Goal: Task Accomplishment & Management: Complete application form

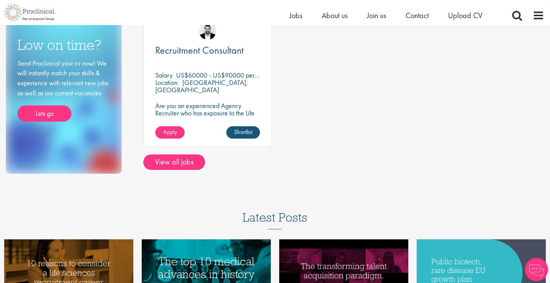
scroll to position [136, 0]
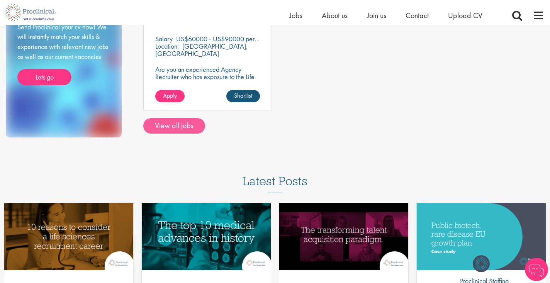
click at [189, 127] on link "View all jobs" at bounding box center [174, 125] width 62 height 15
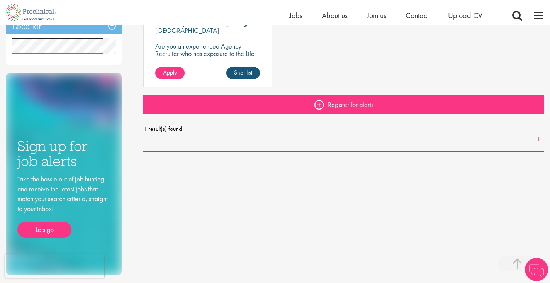
scroll to position [212, 0]
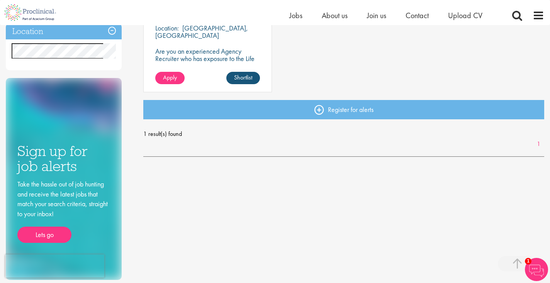
click at [166, 134] on span "1 result(s) found" at bounding box center [343, 134] width 401 height 12
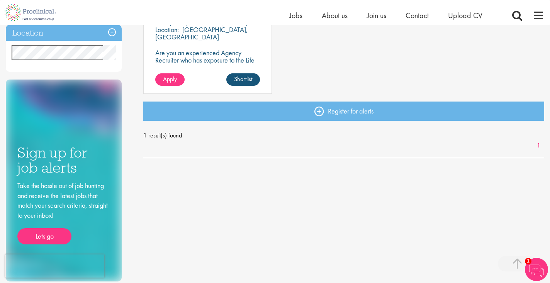
scroll to position [210, 0]
click at [539, 144] on link "1" at bounding box center [538, 145] width 11 height 9
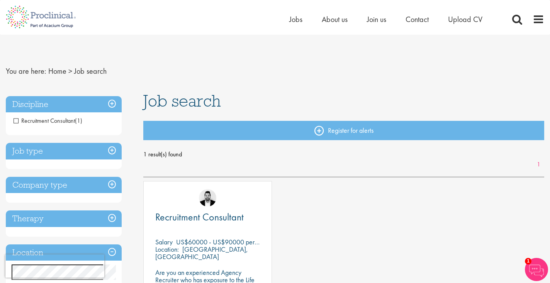
click at [18, 122] on span "Recruitment Consultant" at bounding box center [44, 121] width 61 height 8
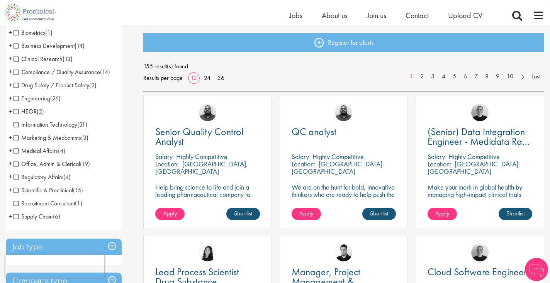
scroll to position [80, 0]
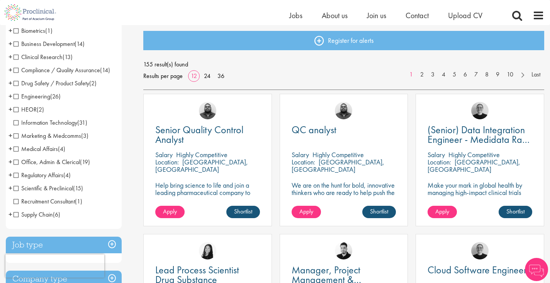
click at [16, 58] on span "Clinical Research" at bounding box center [38, 57] width 49 height 8
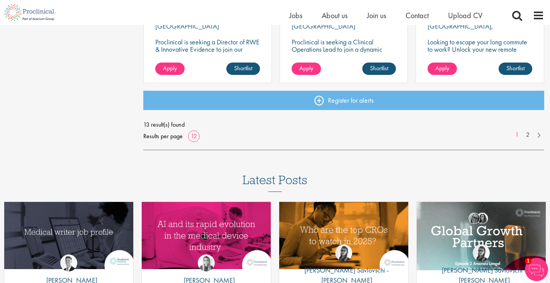
scroll to position [648, 0]
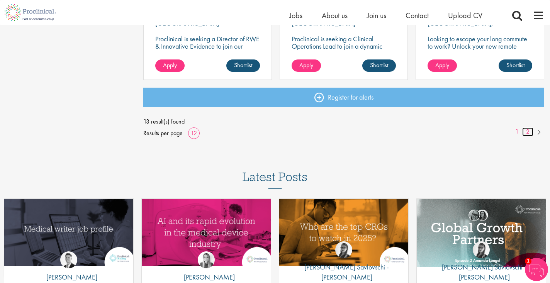
click at [529, 134] on link "2" at bounding box center [527, 131] width 11 height 9
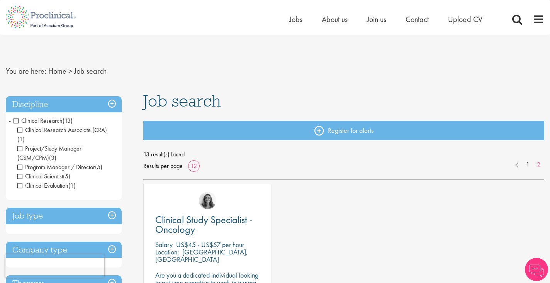
click at [16, 120] on span "Clinical Research" at bounding box center [38, 121] width 49 height 8
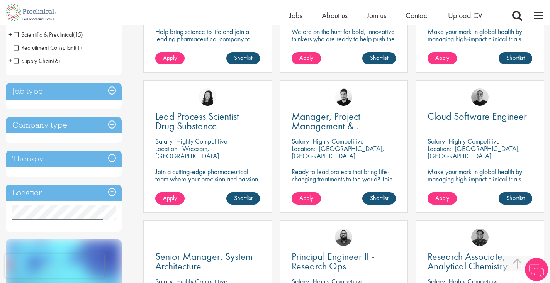
scroll to position [236, 0]
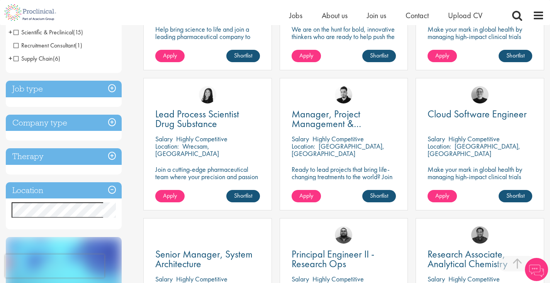
click at [73, 90] on h3 "Job type" at bounding box center [64, 89] width 116 height 17
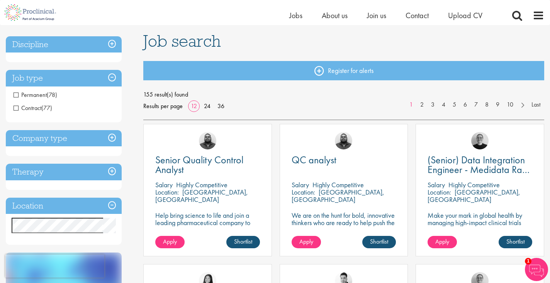
scroll to position [49, 0]
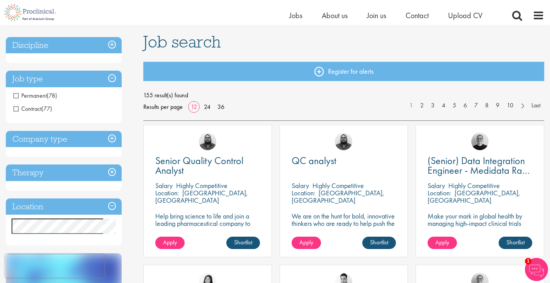
click at [31, 139] on h3 "Company type" at bounding box center [64, 139] width 116 height 17
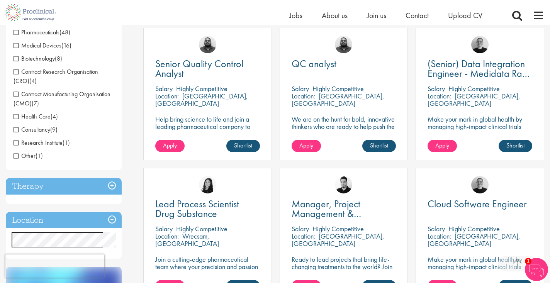
scroll to position [156, 0]
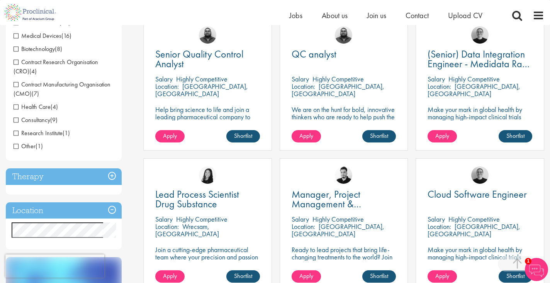
click at [53, 172] on h3 "Therapy" at bounding box center [64, 176] width 116 height 17
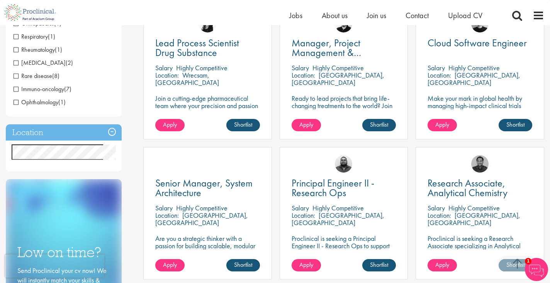
scroll to position [328, 0]
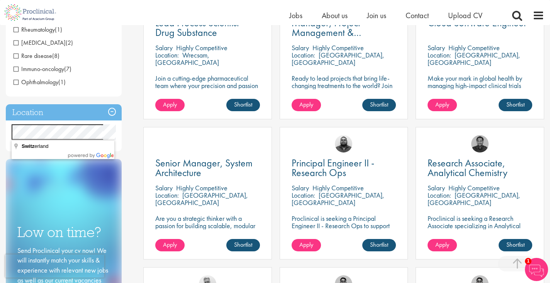
drag, startPoint x: 71, startPoint y: 121, endPoint x: 56, endPoint y: 143, distance: 27.3
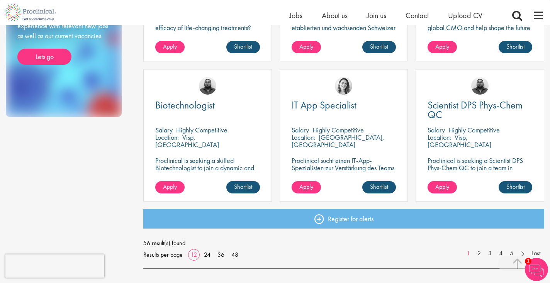
scroll to position [529, 0]
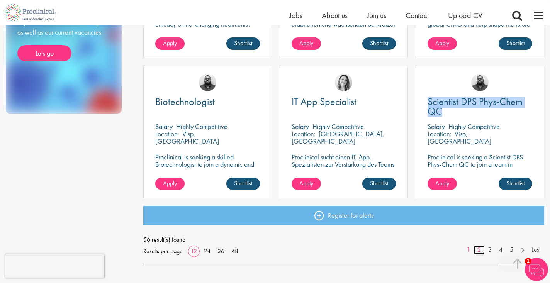
click at [479, 250] on link "2" at bounding box center [479, 250] width 11 height 9
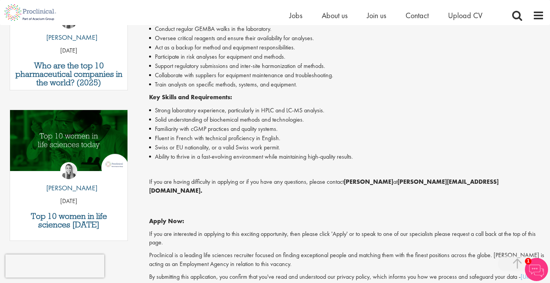
scroll to position [324, 0]
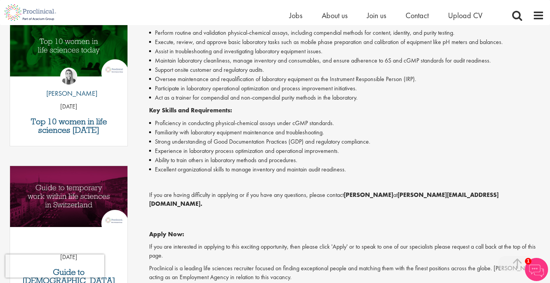
scroll to position [264, 0]
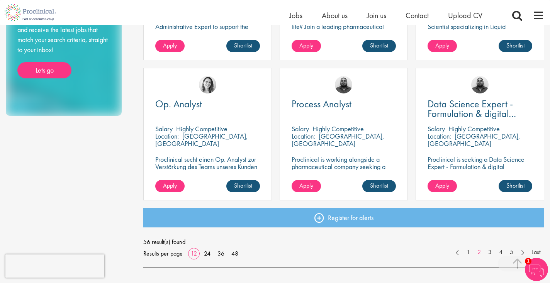
scroll to position [542, 0]
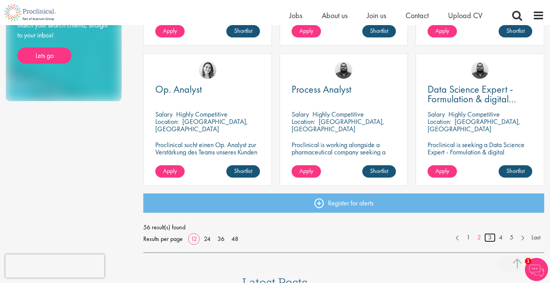
click at [489, 235] on link "3" at bounding box center [489, 237] width 11 height 9
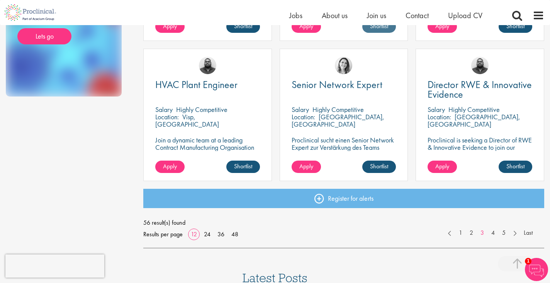
scroll to position [556, 0]
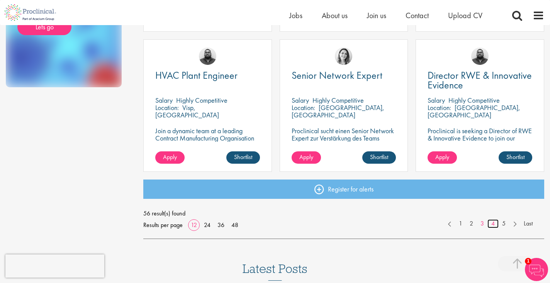
click at [492, 223] on link "4" at bounding box center [493, 223] width 11 height 9
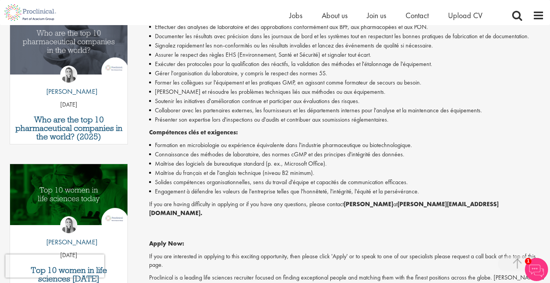
scroll to position [268, 0]
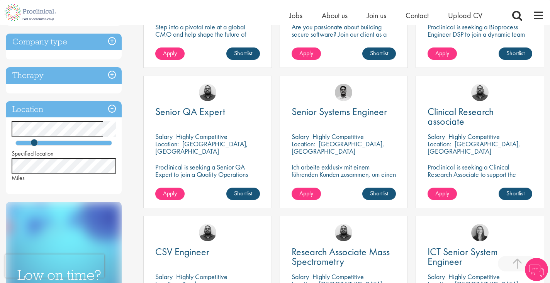
scroll to position [241, 0]
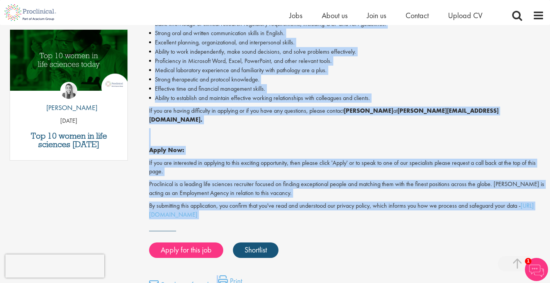
scroll to position [423, 0]
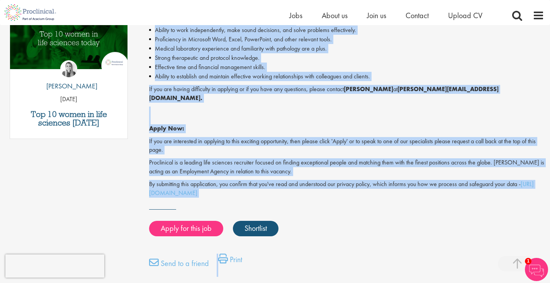
drag, startPoint x: 150, startPoint y: 59, endPoint x: 299, endPoint y: 172, distance: 187.2
copy div "Clinical Research associate Salary: Highly Competitive Job type: Contract Disci…"
click at [252, 221] on link "Shortlist" at bounding box center [256, 228] width 46 height 15
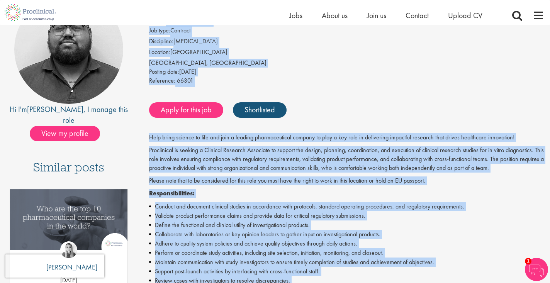
scroll to position [91, 0]
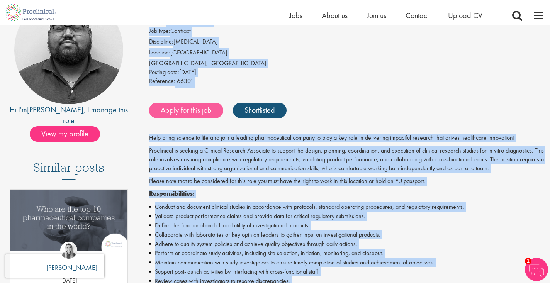
click at [193, 107] on link "Apply for this job" at bounding box center [186, 110] width 74 height 15
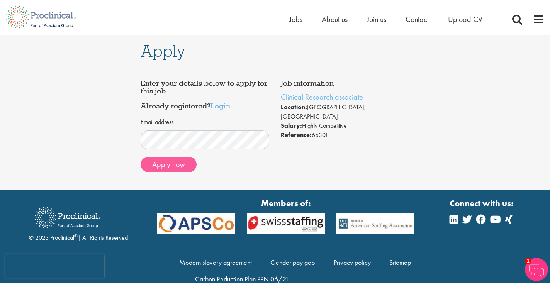
click at [169, 166] on button "Apply now" at bounding box center [169, 164] width 56 height 15
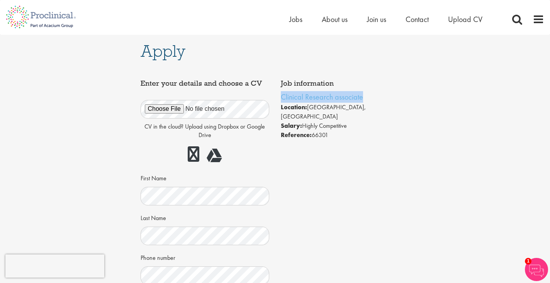
drag, startPoint x: 277, startPoint y: 96, endPoint x: 377, endPoint y: 95, distance: 99.3
click at [377, 95] on div "Job information Clinical Research associate Location: [GEOGRAPHIC_DATA], [GEOGR…" at bounding box center [345, 110] width 141 height 68
copy link "Clinical Research associate"
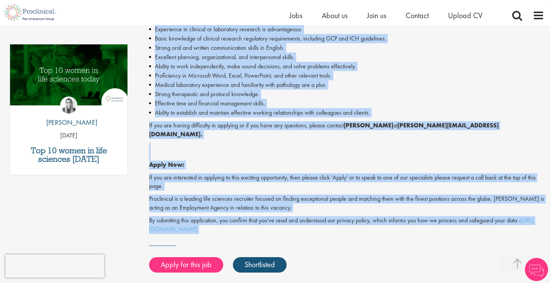
scroll to position [424, 0]
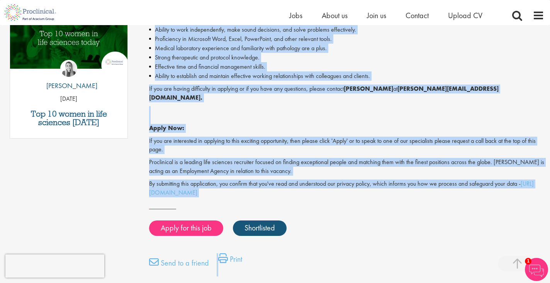
drag, startPoint x: 147, startPoint y: 87, endPoint x: 293, endPoint y: 175, distance: 170.9
copy div "Help bring science to life and join a leading pharmaceutical company to play a …"
